Goal: Find specific page/section: Find specific page/section

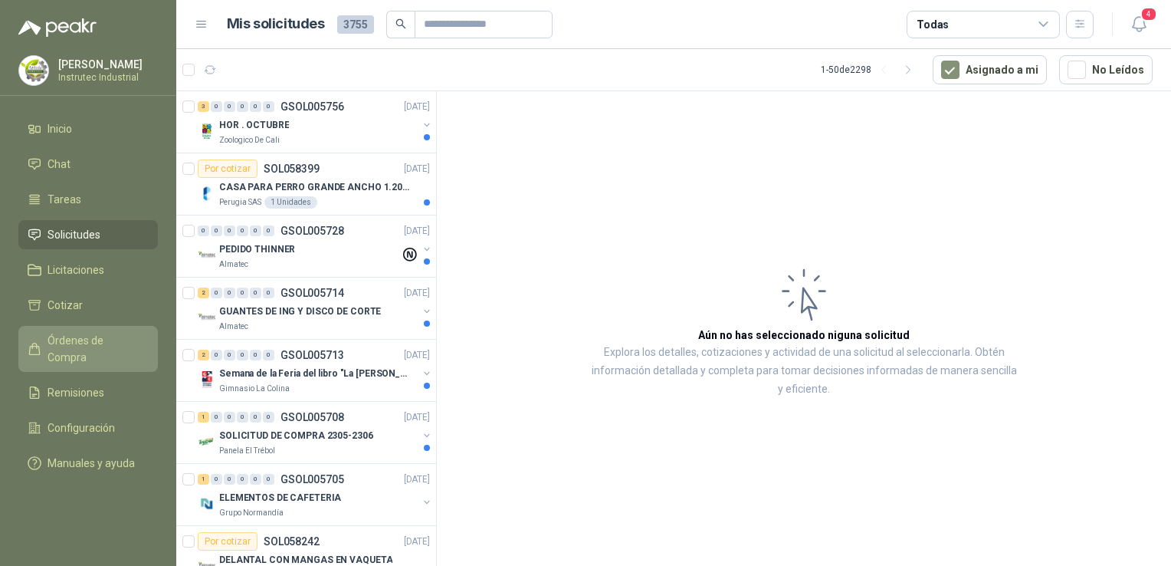
click at [109, 343] on span "Órdenes de Compra" at bounding box center [96, 349] width 96 height 34
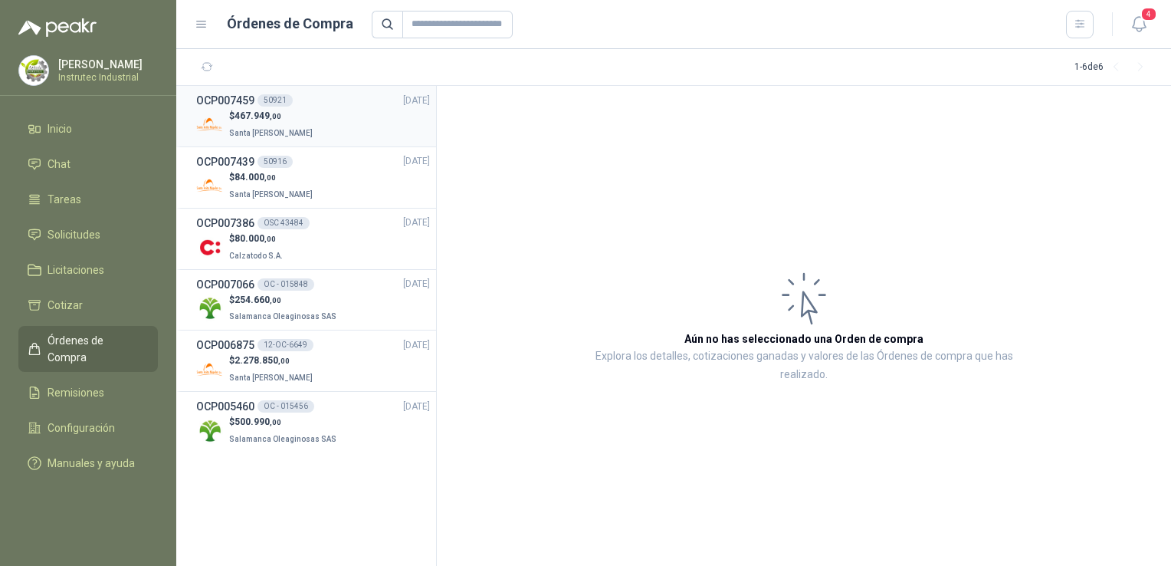
click at [346, 122] on div "$ 467.949 ,00 [GEOGRAPHIC_DATA][PERSON_NAME]" at bounding box center [313, 124] width 234 height 31
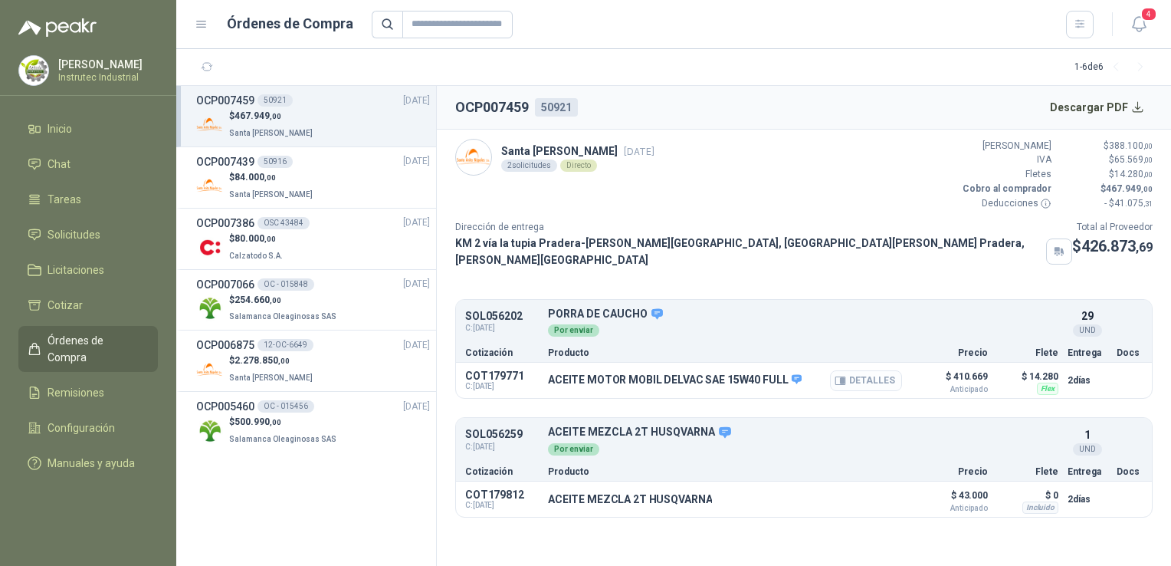
click at [849, 370] on button "Detalles" at bounding box center [866, 380] width 72 height 21
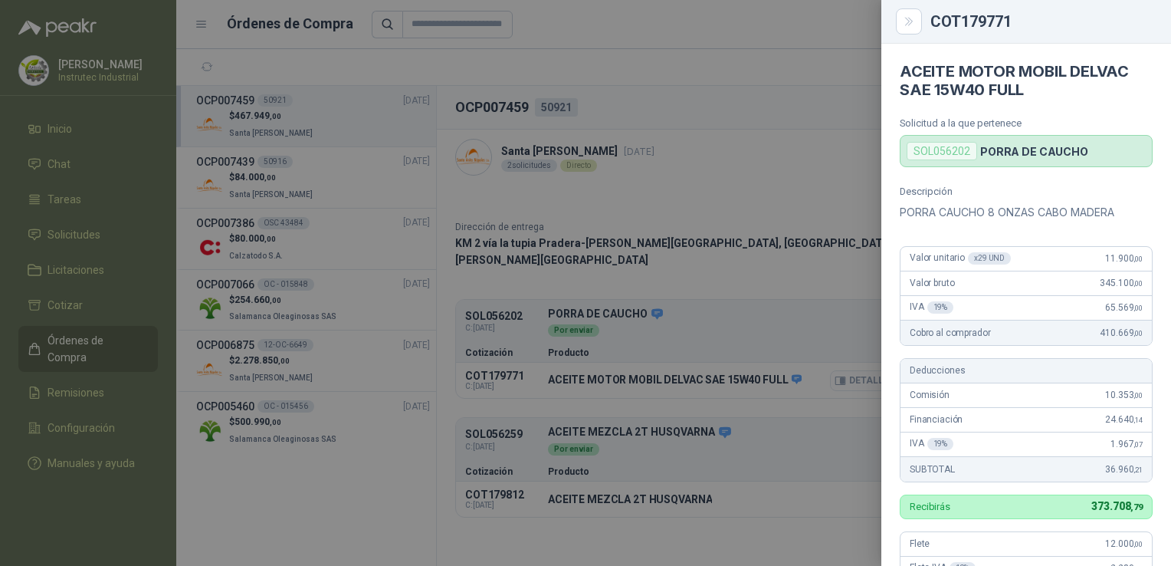
scroll to position [406, 0]
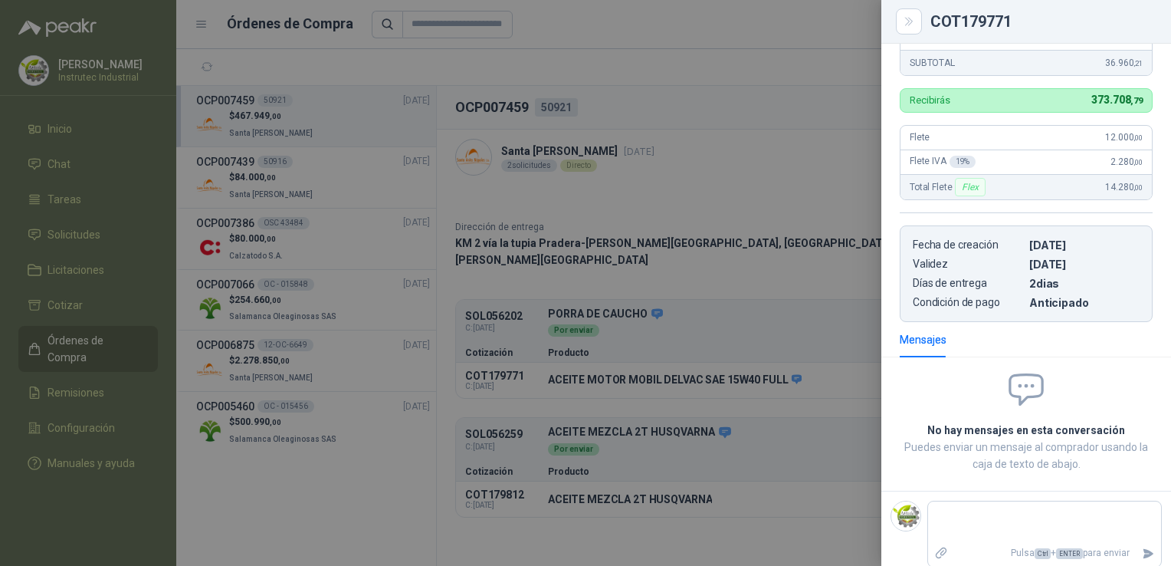
click at [815, 142] on div at bounding box center [585, 283] width 1171 height 566
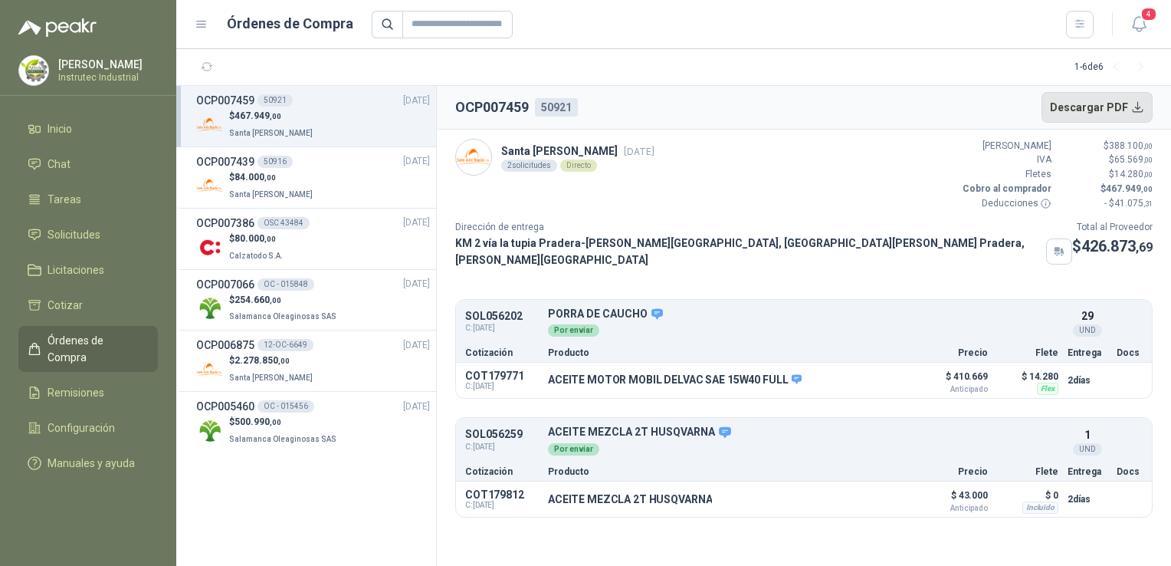
click at [1092, 109] on button "Descargar PDF" at bounding box center [1098, 107] width 112 height 31
